Goal: Task Accomplishment & Management: Use online tool/utility

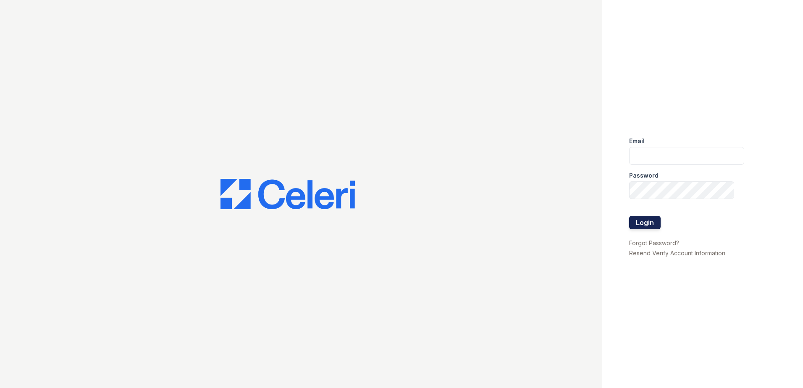
type input "renewmtvernon@trinity-pm.com"
click at [642, 223] on button "Login" at bounding box center [644, 222] width 31 height 13
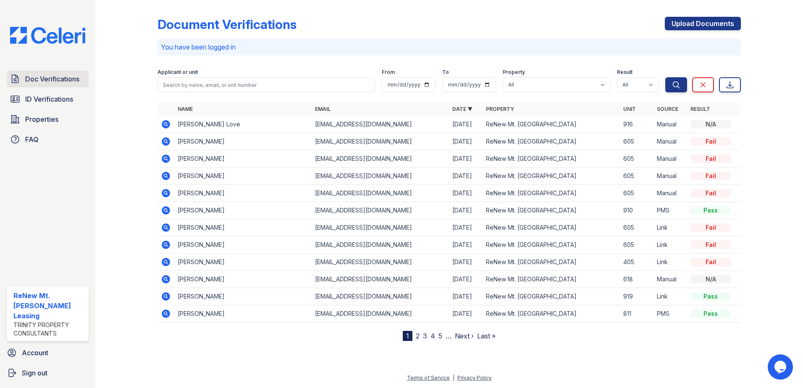
click at [53, 81] on span "Doc Verifications" at bounding box center [52, 79] width 54 height 10
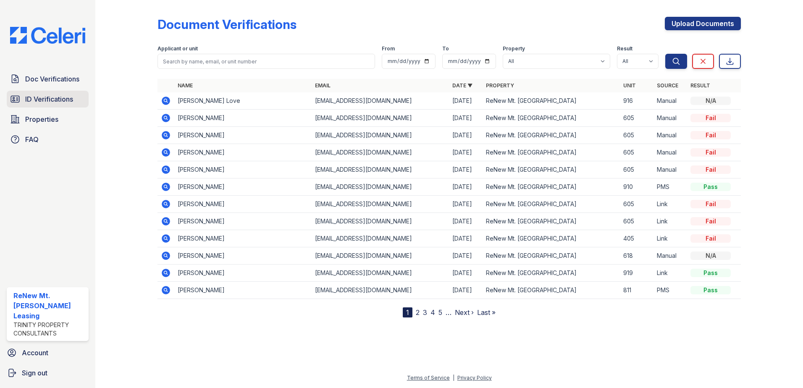
click at [59, 103] on span "ID Verifications" at bounding box center [49, 99] width 48 height 10
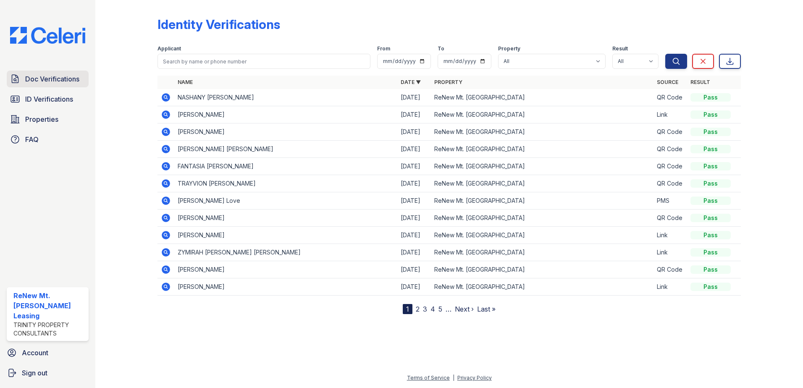
click at [78, 80] on span "Doc Verifications" at bounding box center [52, 79] width 54 height 10
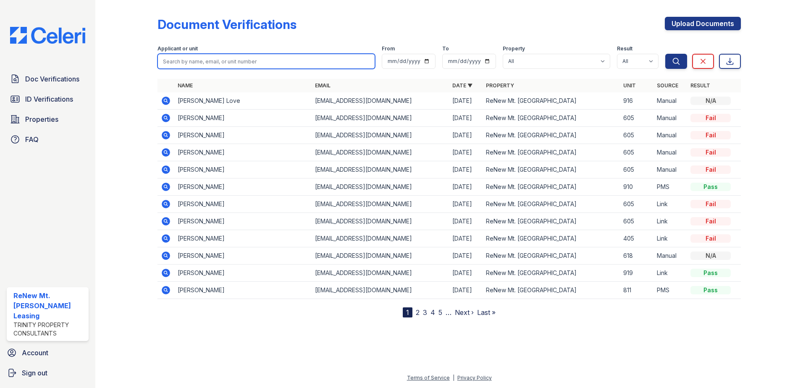
click at [181, 61] on input "search" at bounding box center [265, 61] width 217 height 15
type input "h"
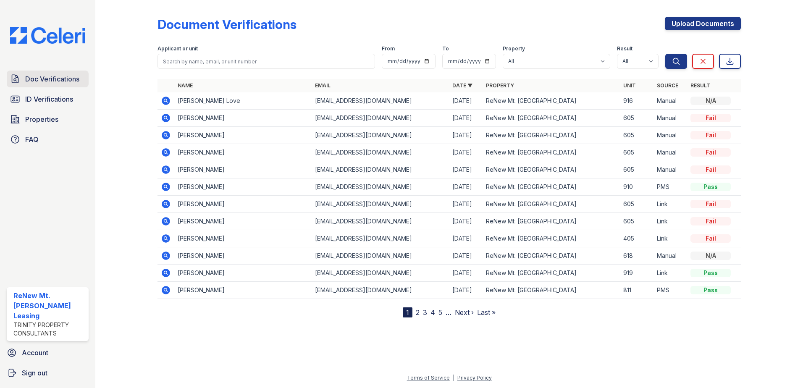
click at [73, 85] on link "Doc Verifications" at bounding box center [48, 79] width 82 height 17
click at [47, 124] on span "Properties" at bounding box center [41, 119] width 33 height 10
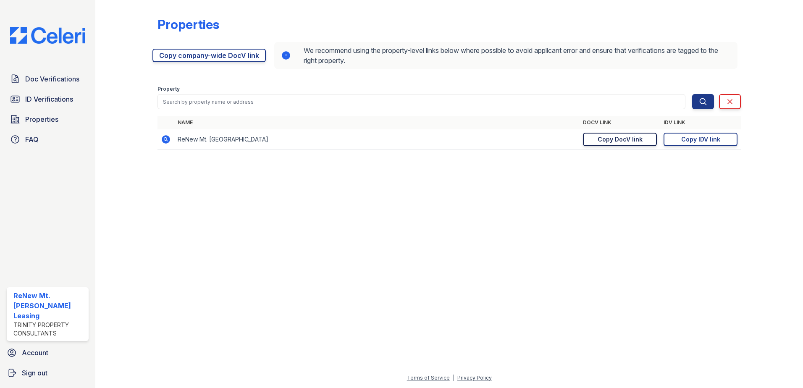
click at [625, 141] on div "Copy DocV link" at bounding box center [619, 139] width 45 height 8
click at [702, 141] on div "Copy IDV link" at bounding box center [700, 139] width 39 height 8
click at [625, 141] on div "Copy DocV link" at bounding box center [619, 139] width 45 height 8
click at [60, 79] on span "Doc Verifications" at bounding box center [52, 79] width 54 height 10
